Goal: Transaction & Acquisition: Book appointment/travel/reservation

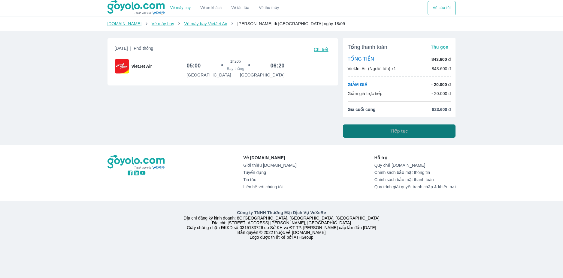
click at [358, 129] on button "Tiếp tục" at bounding box center [399, 131] width 113 height 13
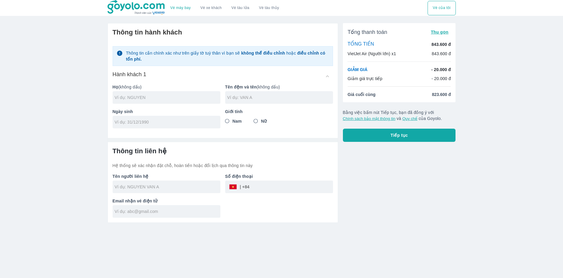
click at [189, 95] on input "text" at bounding box center [168, 98] width 106 height 6
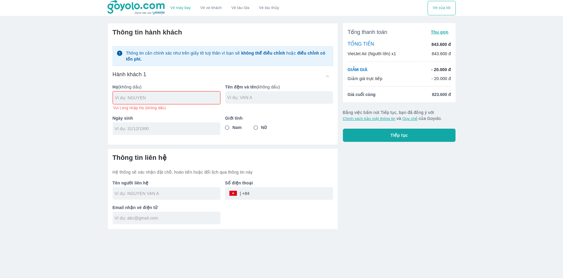
click at [153, 108] on span "Vui Lòng nhập Họ (không dấu)" at bounding box center [139, 108] width 53 height 5
click at [154, 99] on input "text" at bounding box center [167, 98] width 105 height 6
type input "PHAM"
click at [260, 96] on input "text" at bounding box center [280, 98] width 106 height 6
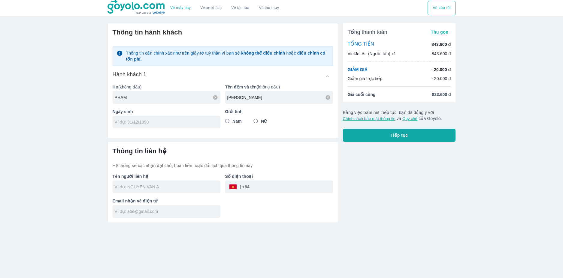
type input "[PERSON_NAME]"
click at [195, 125] on input "tel" at bounding box center [165, 122] width 100 height 6
type input "[DATE]"
click at [269, 137] on div at bounding box center [223, 137] width 230 height 9
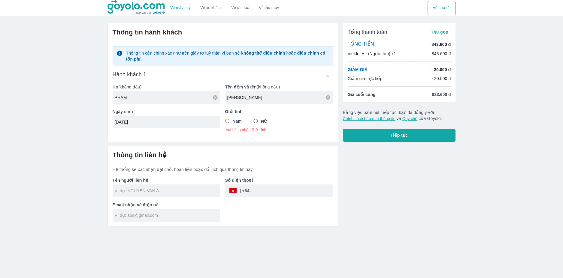
click at [236, 124] on span "Nam" at bounding box center [236, 121] width 9 height 6
click at [233, 124] on input "Nam" at bounding box center [227, 121] width 11 height 11
radio input "true"
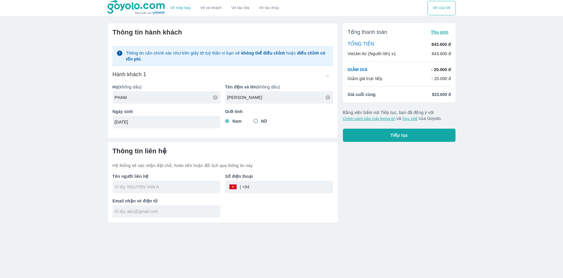
click at [165, 188] on input "text" at bounding box center [168, 187] width 106 height 6
type input "[PERSON_NAME]"
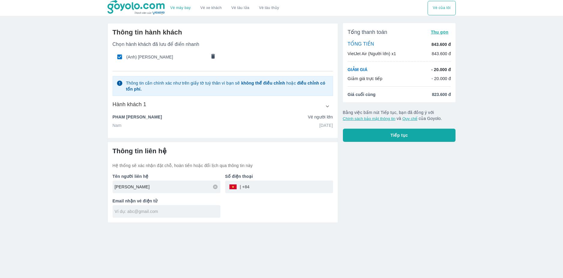
click at [256, 190] on input "tel" at bounding box center [290, 187] width 83 height 14
type input "0797881283"
click at [168, 212] on input "text" at bounding box center [168, 212] width 106 height 6
type input "[DOMAIN_NAME][EMAIL_ADDRESS][DOMAIN_NAME]"
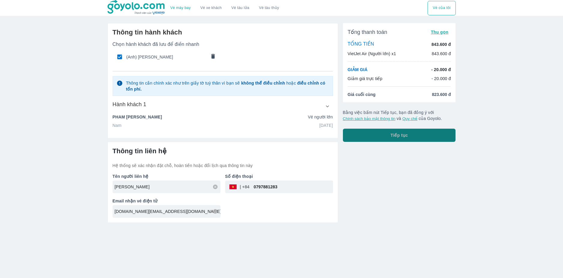
click at [368, 134] on button "Tiếp tục" at bounding box center [399, 135] width 113 height 13
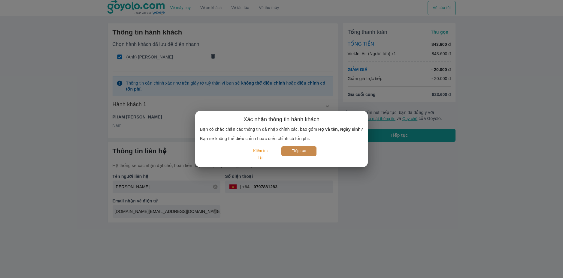
click at [292, 152] on button "Tiếp tục" at bounding box center [298, 150] width 35 height 9
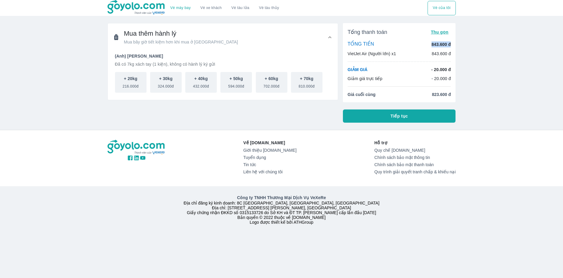
drag, startPoint x: 430, startPoint y: 45, endPoint x: 456, endPoint y: 46, distance: 25.5
click at [454, 46] on div "Tổng thanh toán Thu gọn TỔNG TIỀN 843.600 đ VietJet Air (Người lớn) x1 843.600 …" at bounding box center [399, 62] width 113 height 79
click at [462, 47] on div "Vé máy bay Vé xe khách Vé tàu lửa Vé tàu thủy Vé của tôi Mua thêm hành lý Mua b…" at bounding box center [281, 139] width 563 height 278
